Goal: Task Accomplishment & Management: Manage account settings

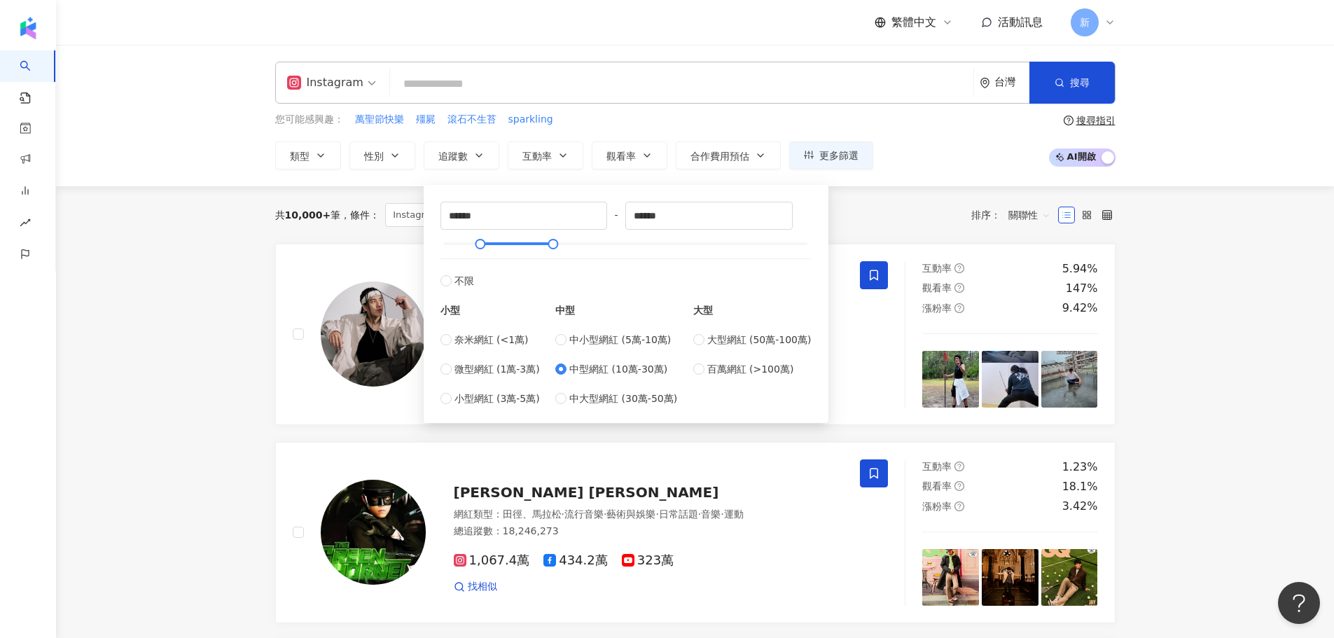
click at [644, 109] on div "Instagram 台灣 搜尋 您可能感興趣： 萬聖節快樂 殭屍 滾石不生苔 sparkling 類型 性別 追蹤數 互動率 觀看率 合作費用預估 更多篩選 …" at bounding box center [695, 116] width 896 height 108
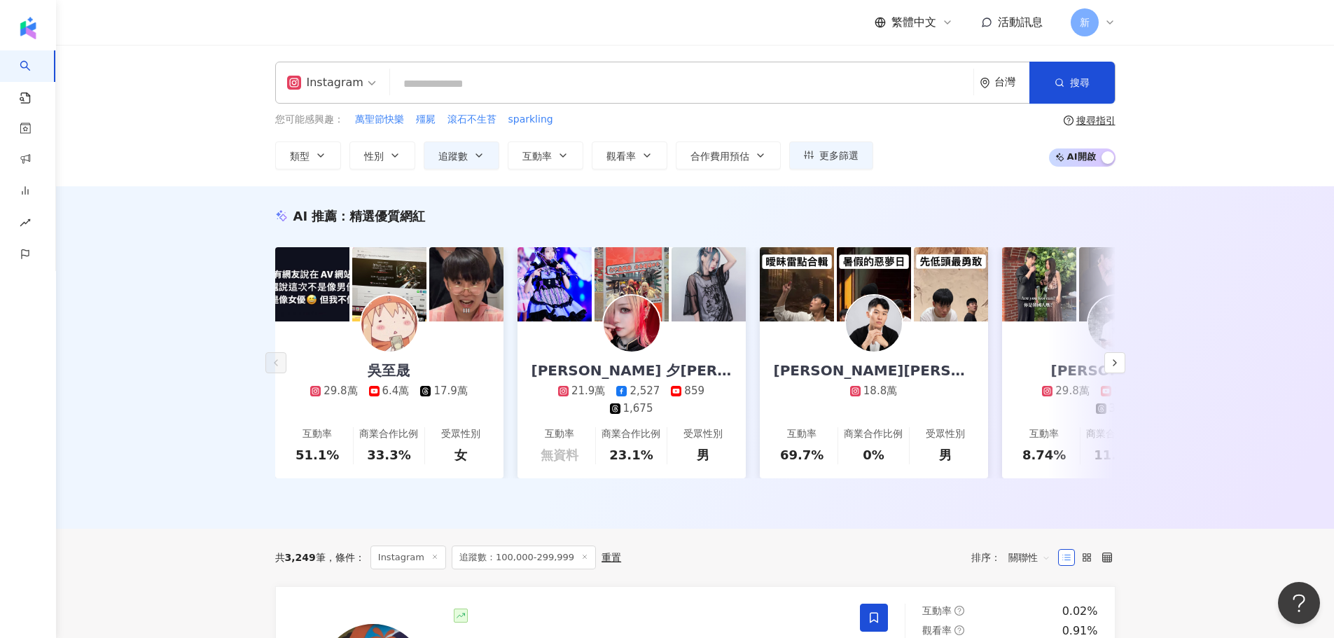
click at [480, 74] on input "search" at bounding box center [682, 84] width 572 height 27
type input "*"
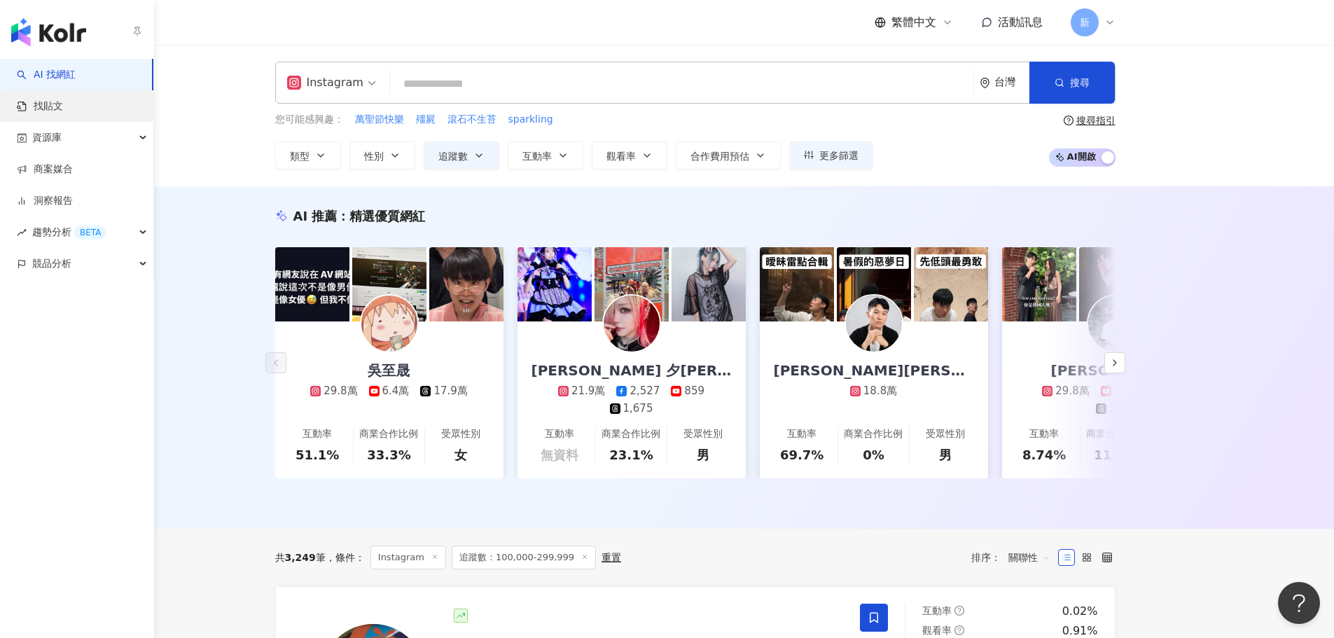
click at [36, 99] on link "找貼文" at bounding box center [40, 106] width 46 height 14
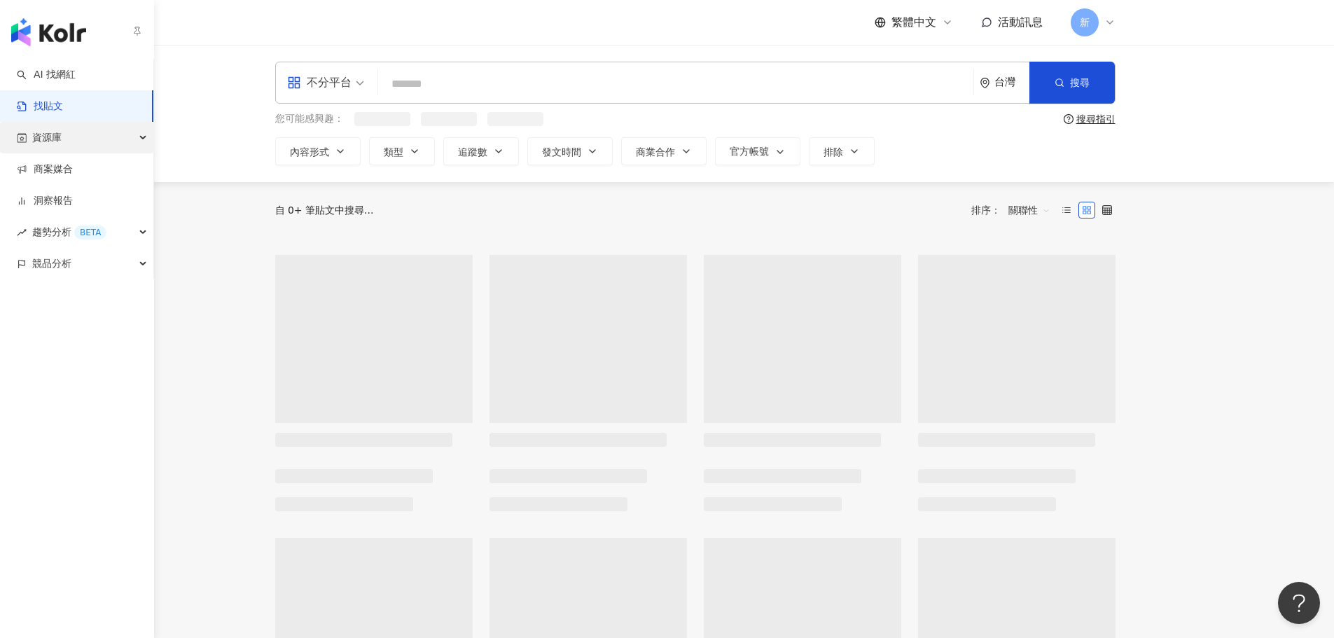
click at [41, 127] on span "資源庫" at bounding box center [46, 138] width 29 height 32
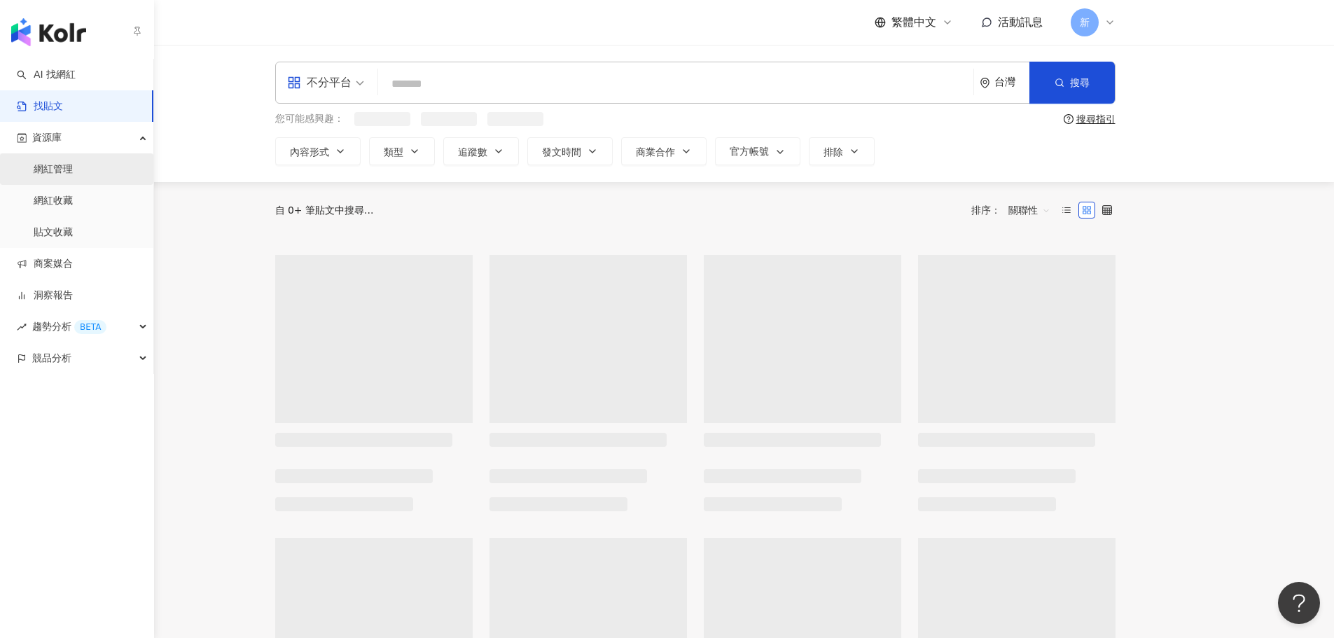
click at [73, 169] on link "網紅管理" at bounding box center [53, 169] width 39 height 14
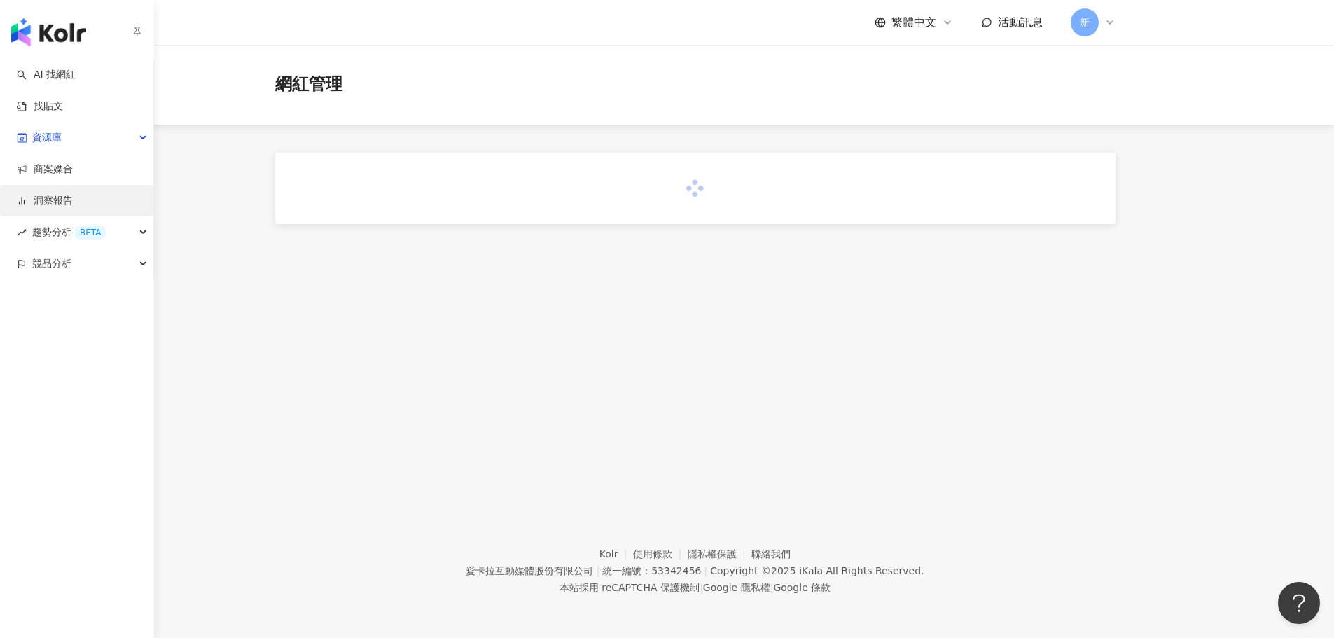
click at [43, 136] on span "資源庫" at bounding box center [46, 138] width 29 height 32
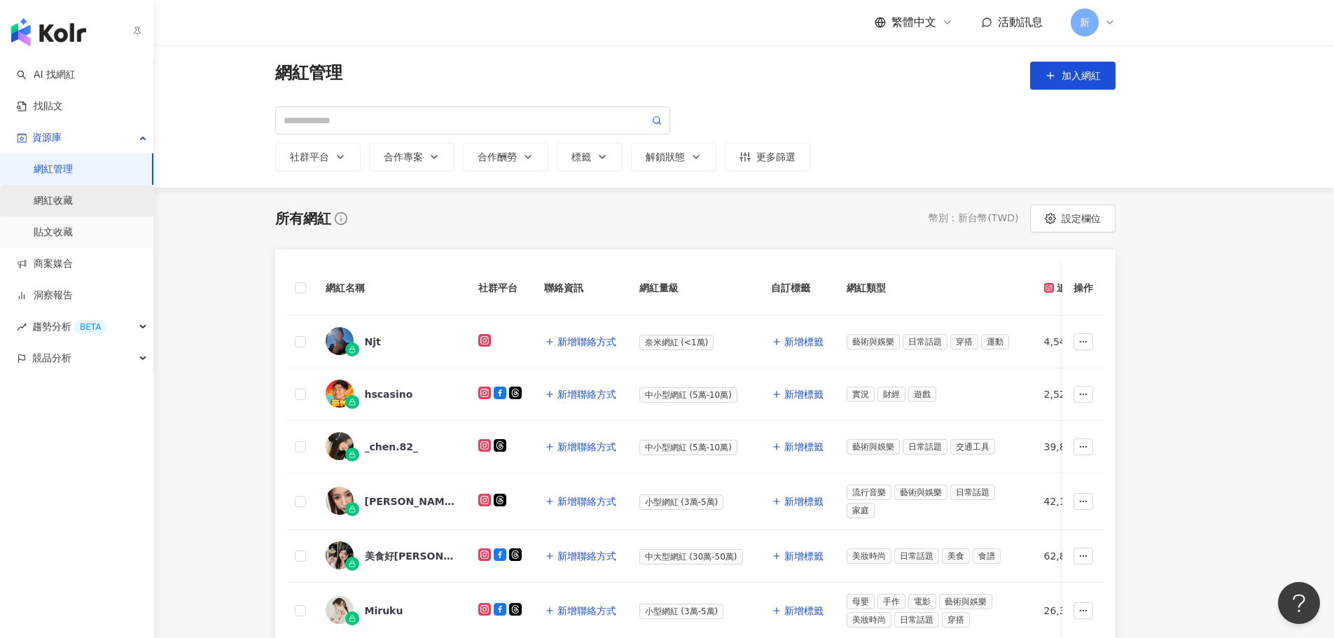
click at [51, 202] on link "網紅收藏" at bounding box center [53, 201] width 39 height 14
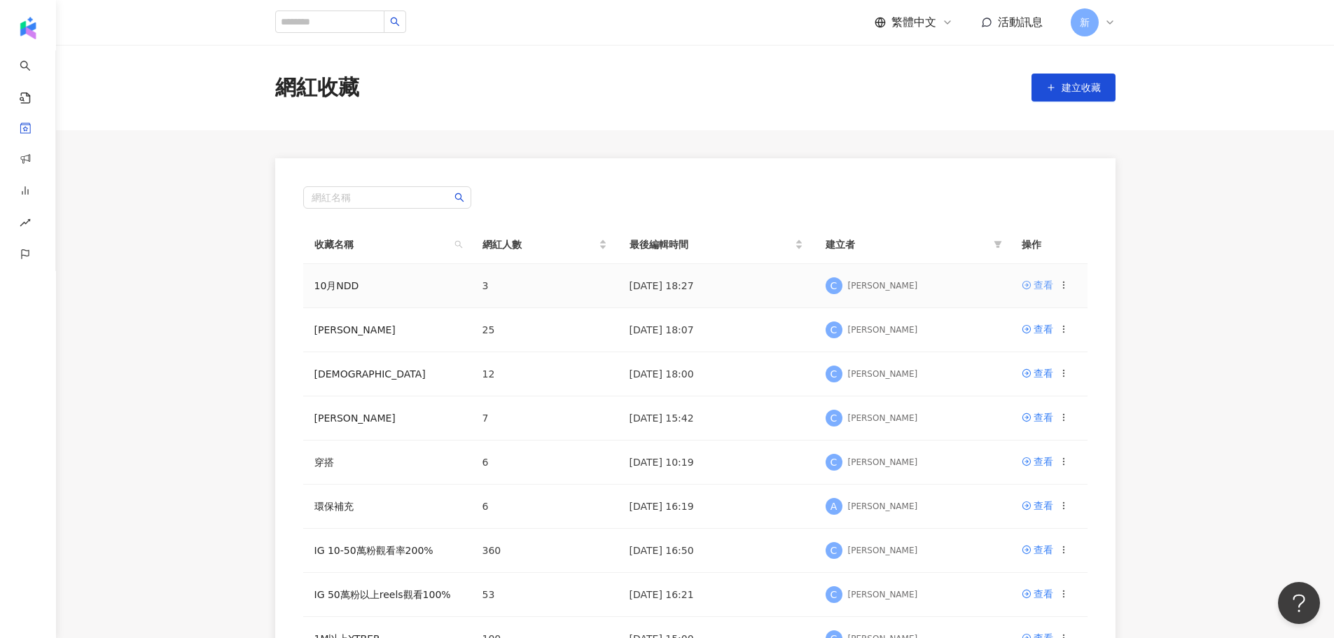
click at [1050, 283] on div "查看" at bounding box center [1043, 284] width 20 height 15
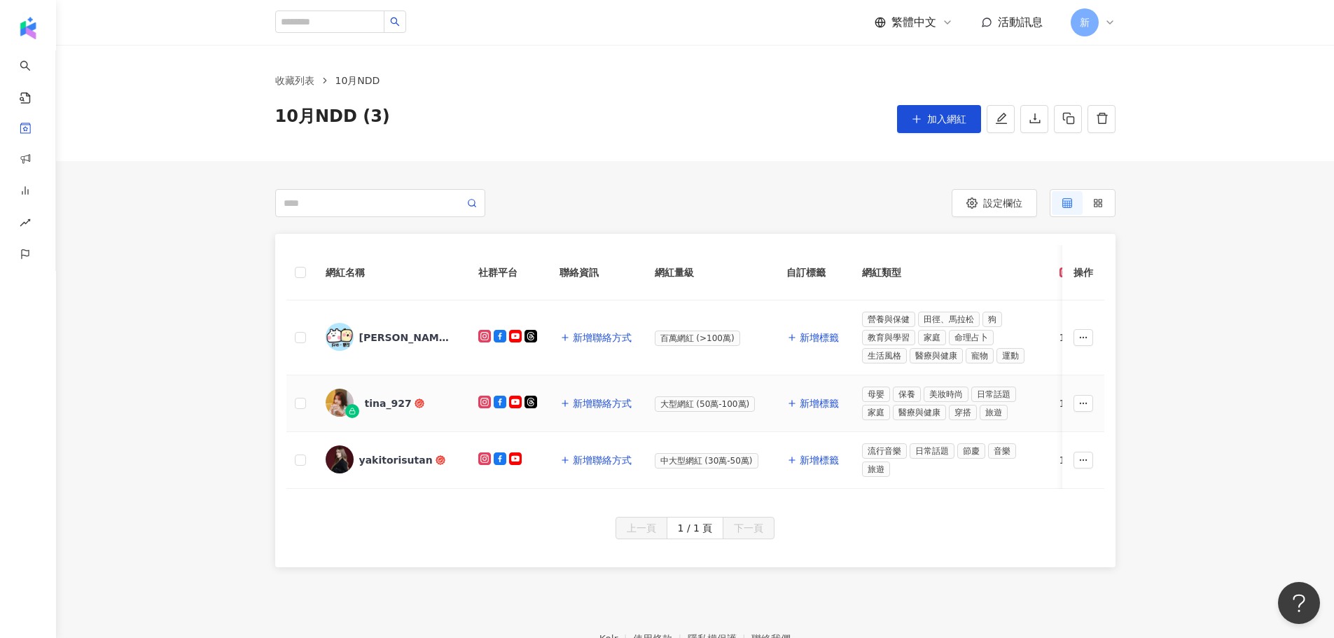
click at [482, 398] on icon at bounding box center [484, 402] width 13 height 13
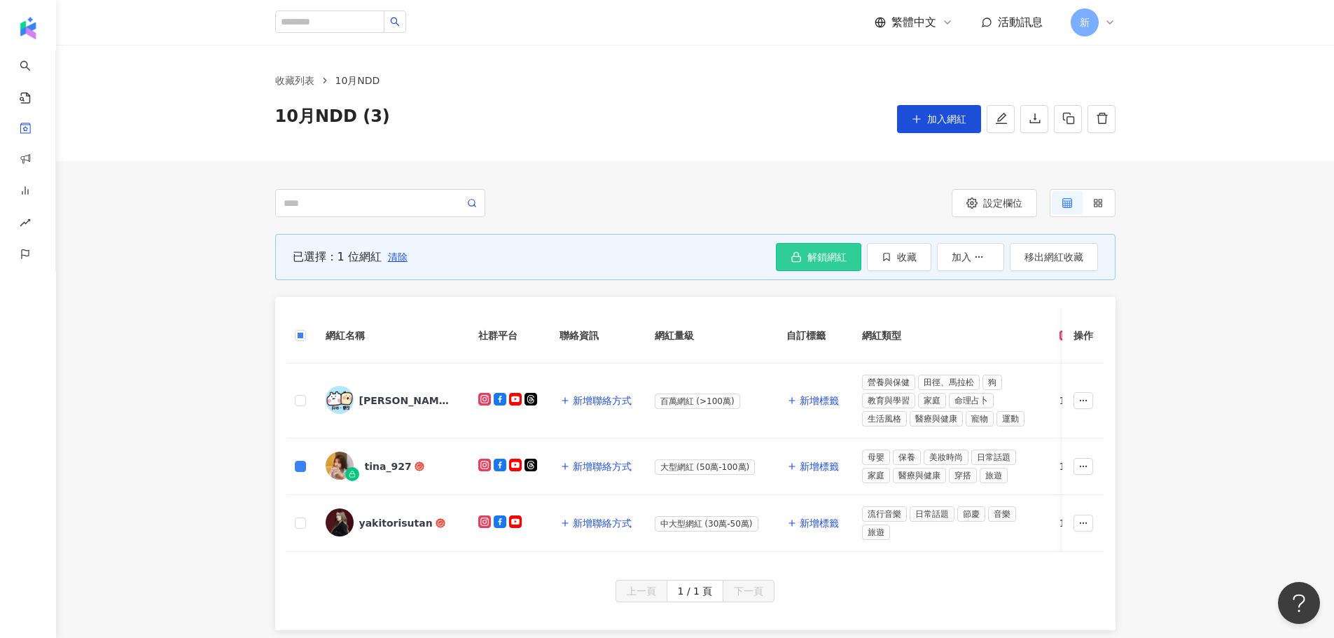
click at [824, 261] on span "解鎖網紅" at bounding box center [826, 256] width 39 height 11
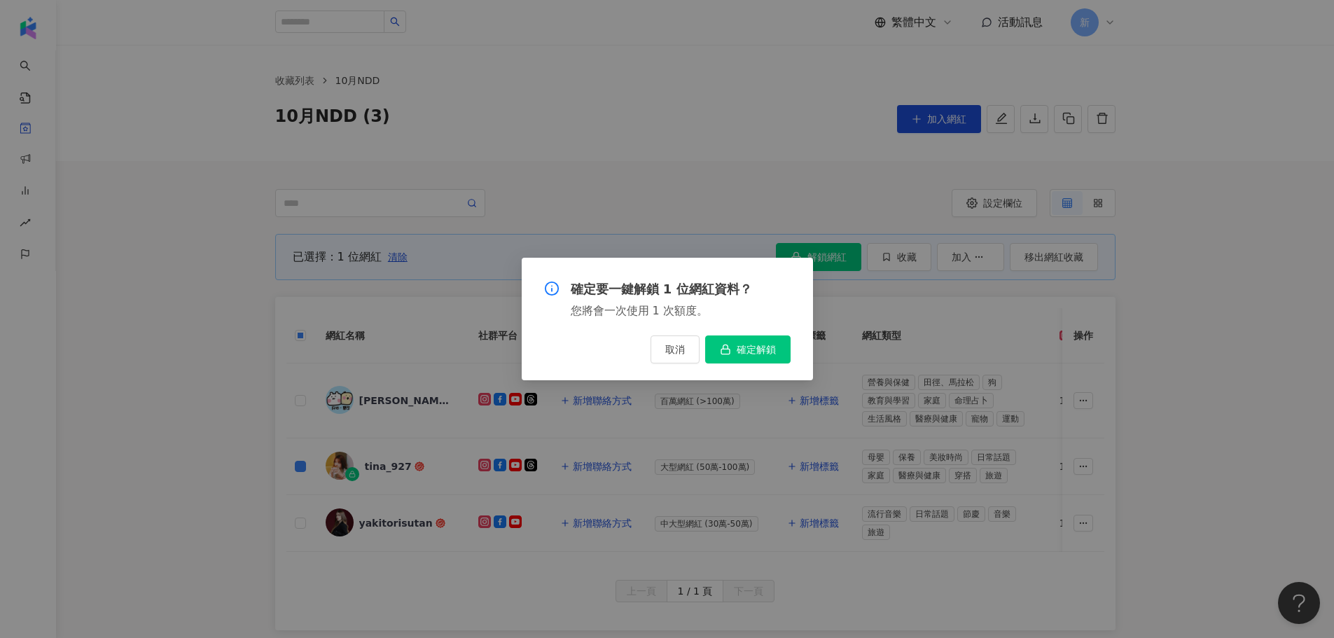
drag, startPoint x: 744, startPoint y: 351, endPoint x: 632, endPoint y: 90, distance: 283.9
click at [744, 351] on span "確定解鎖" at bounding box center [756, 349] width 39 height 11
